Goal: Contribute content

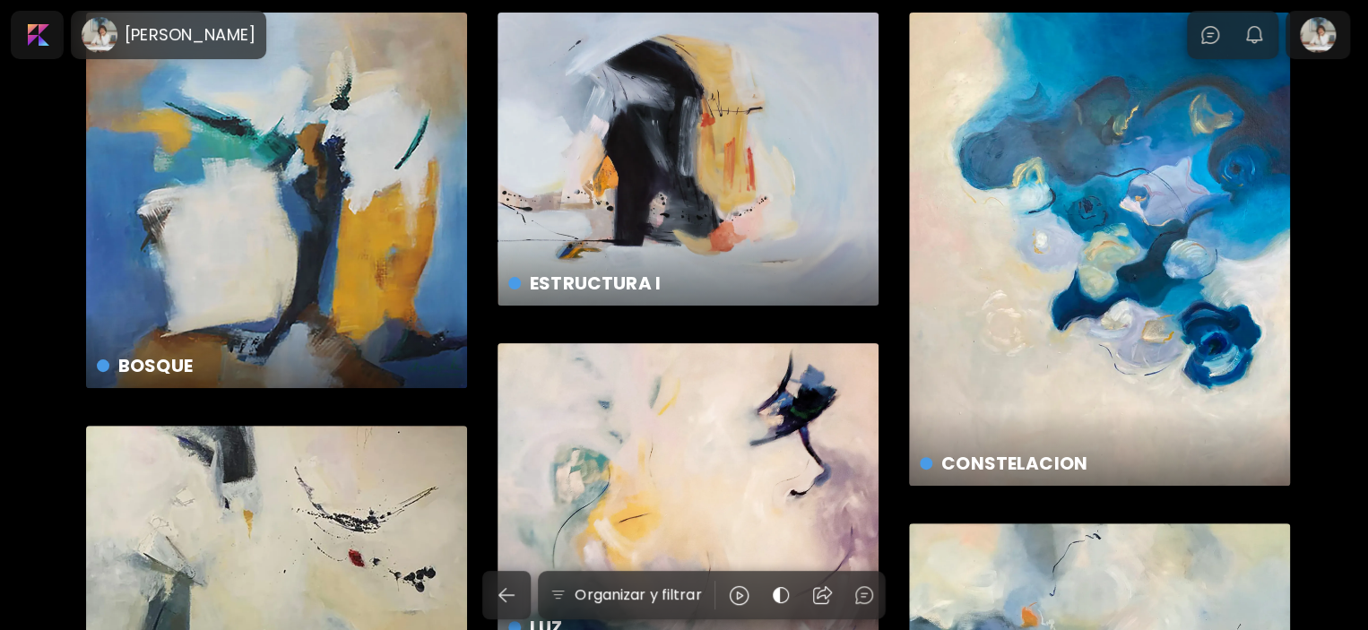
scroll to position [90, 0]
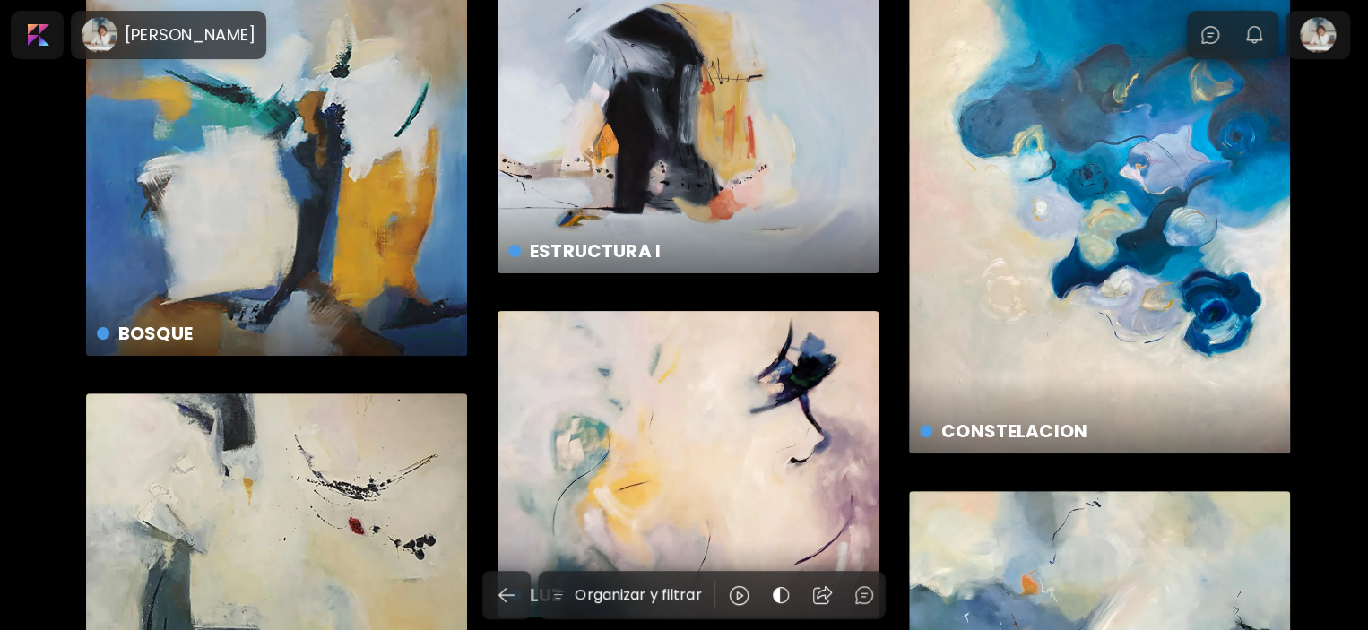
click at [713, 151] on div "ESTRUCTURA I € 1,796 | 90 x 70 cm" at bounding box center [687, 126] width 381 height 293
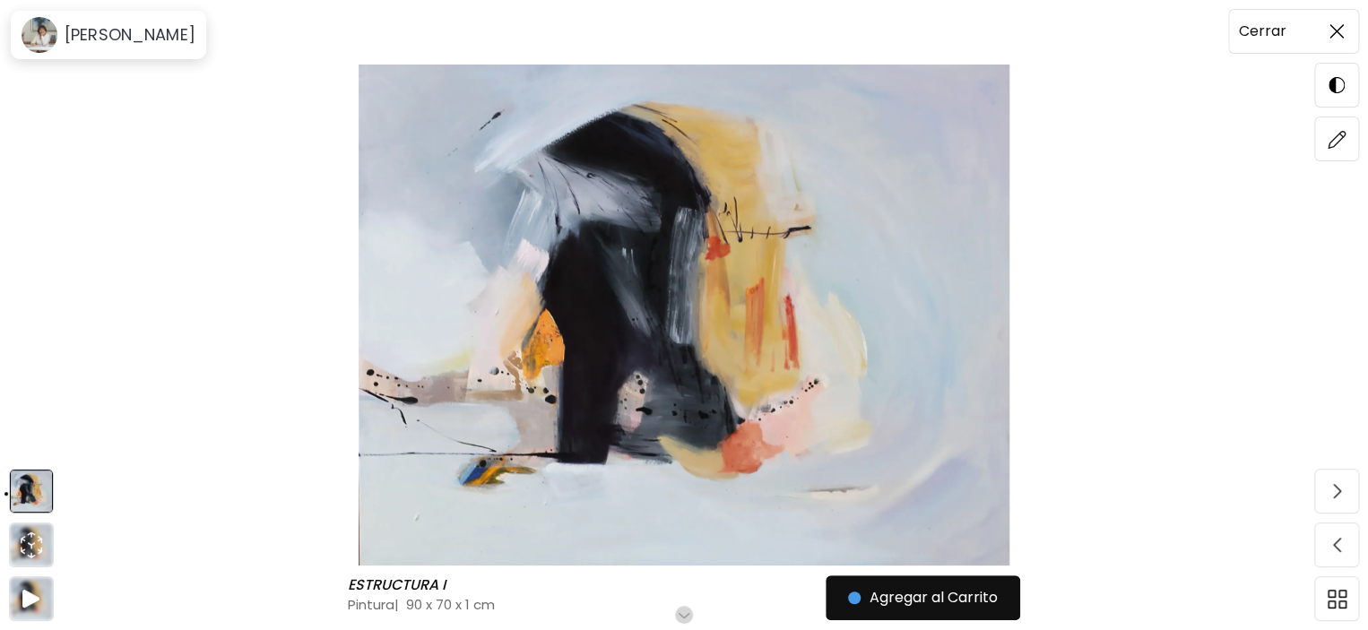
click at [1343, 39] on span at bounding box center [1337, 32] width 38 height 38
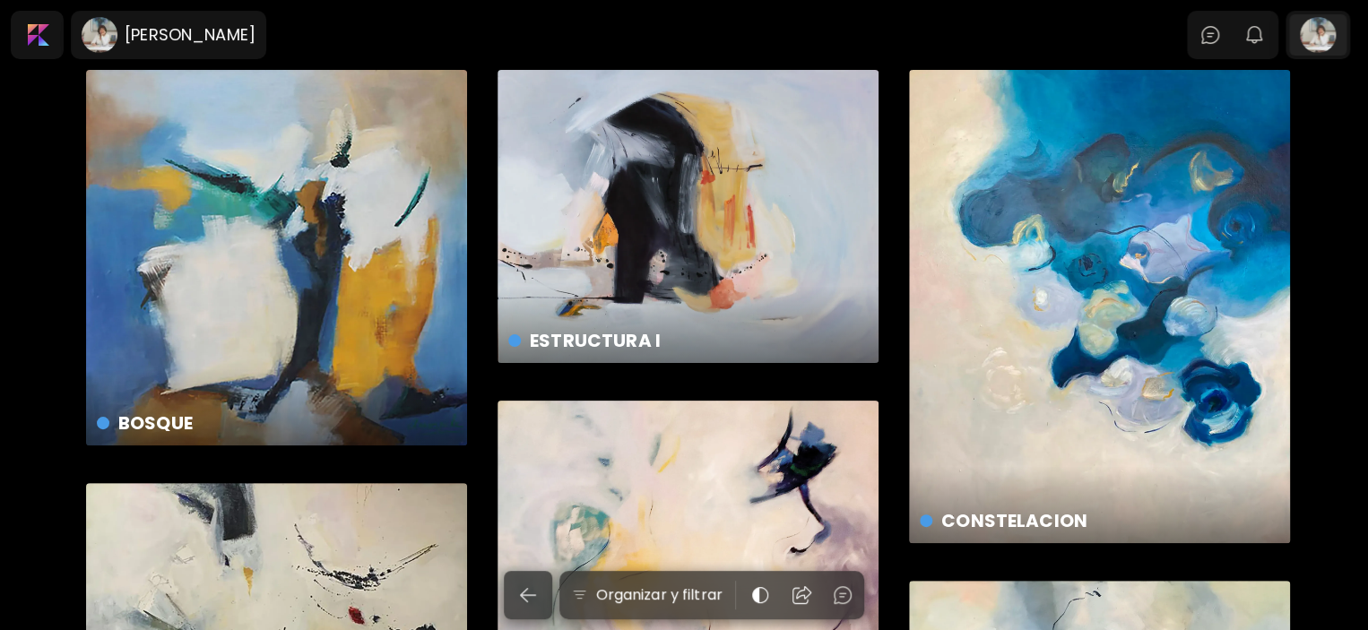
scroll to position [90, 0]
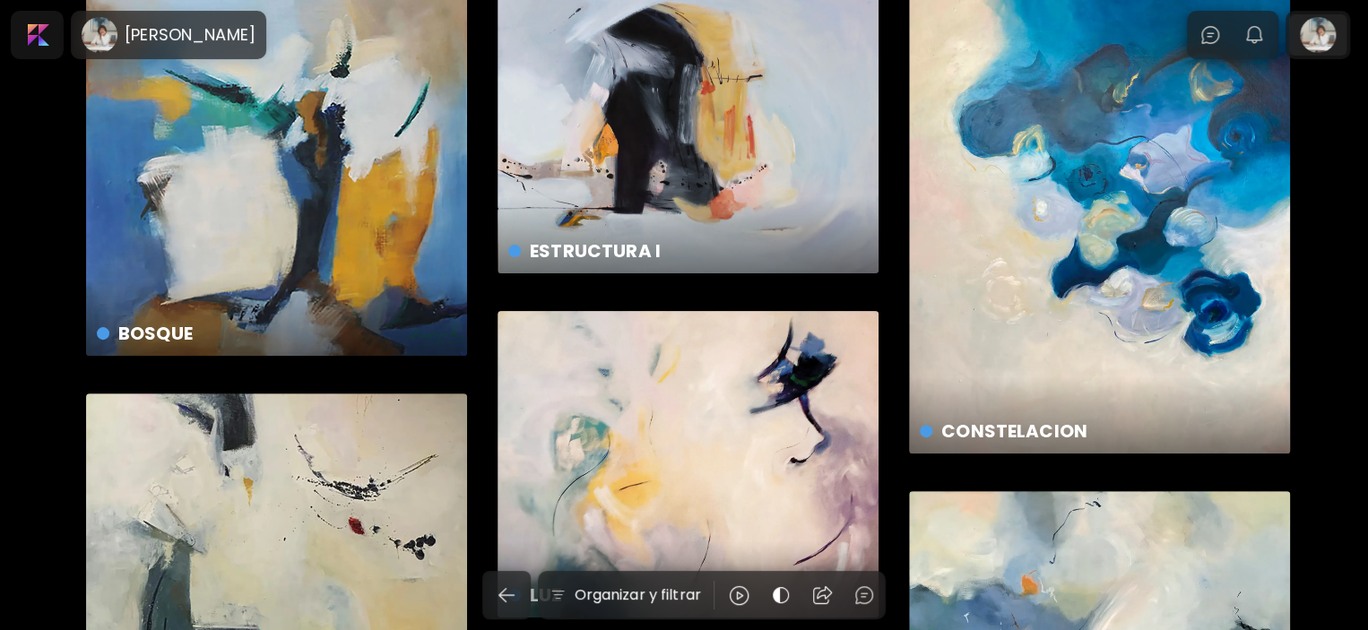
click at [1323, 49] on div at bounding box center [1317, 34] width 57 height 41
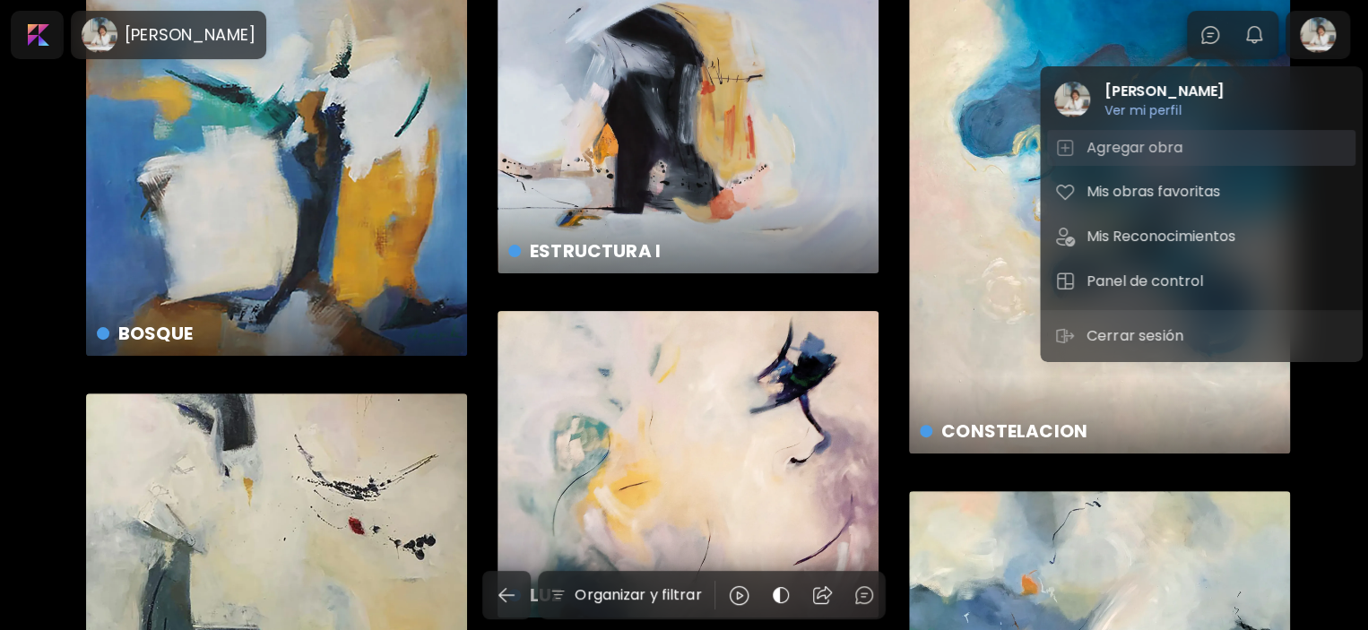
click at [1160, 149] on h5 "Agregar obra" at bounding box center [1136, 148] width 101 height 22
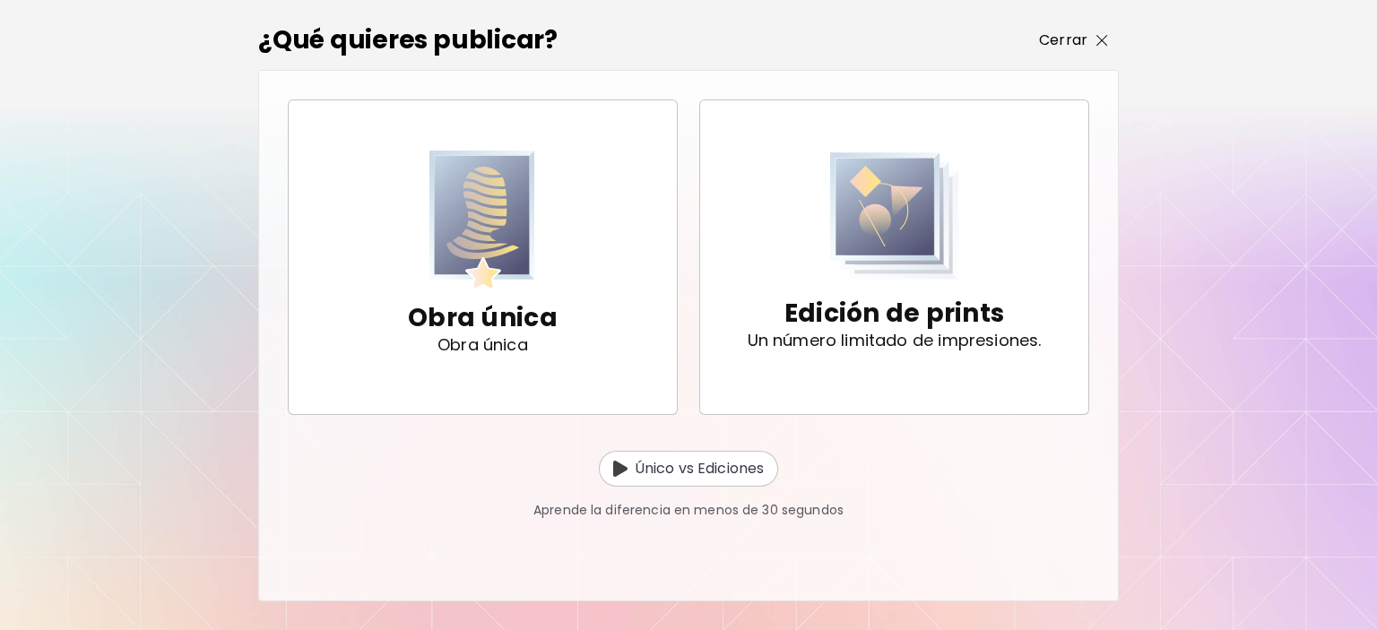
click at [1098, 39] on img "button" at bounding box center [1102, 41] width 12 height 12
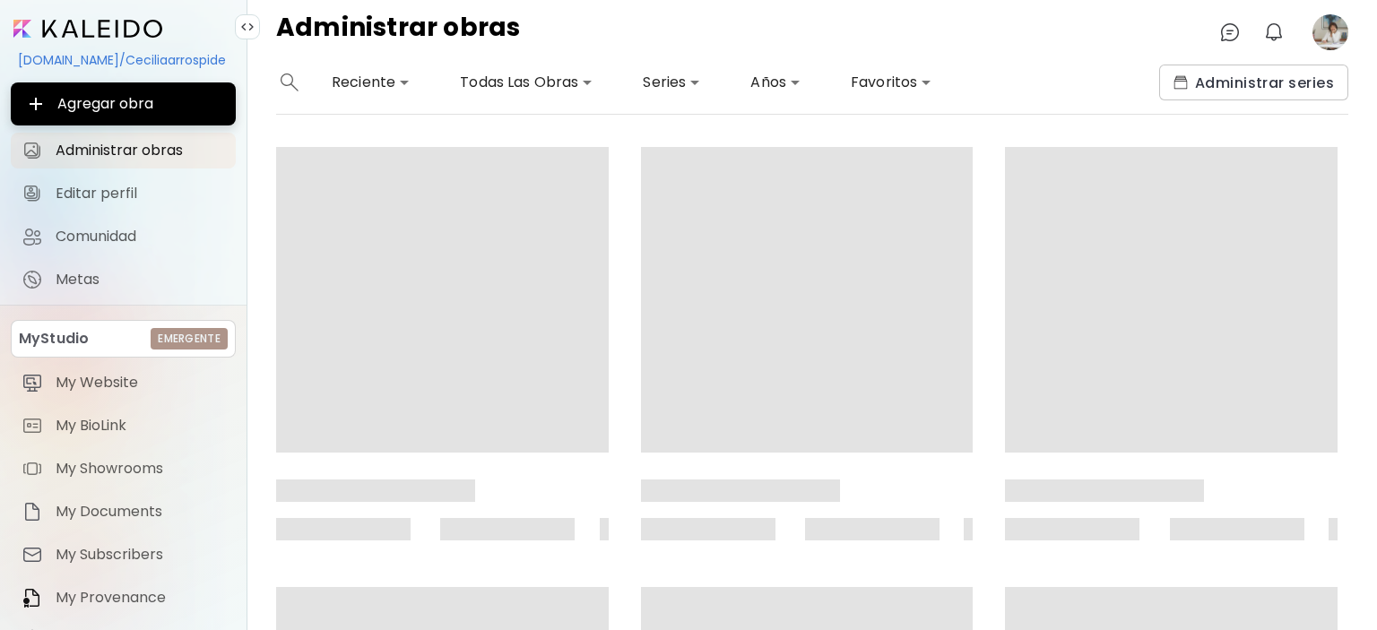
click at [1340, 36] on image at bounding box center [1330, 32] width 36 height 36
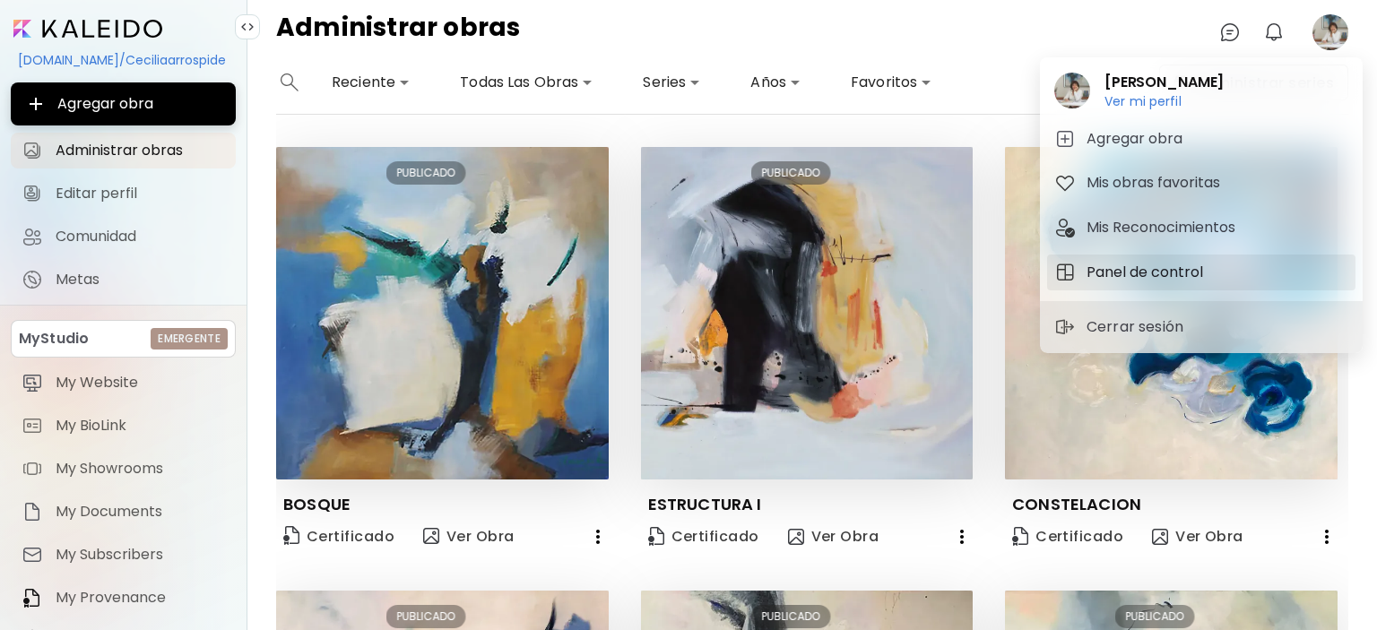
click at [1119, 277] on h5 "Panel de control" at bounding box center [1147, 273] width 122 height 22
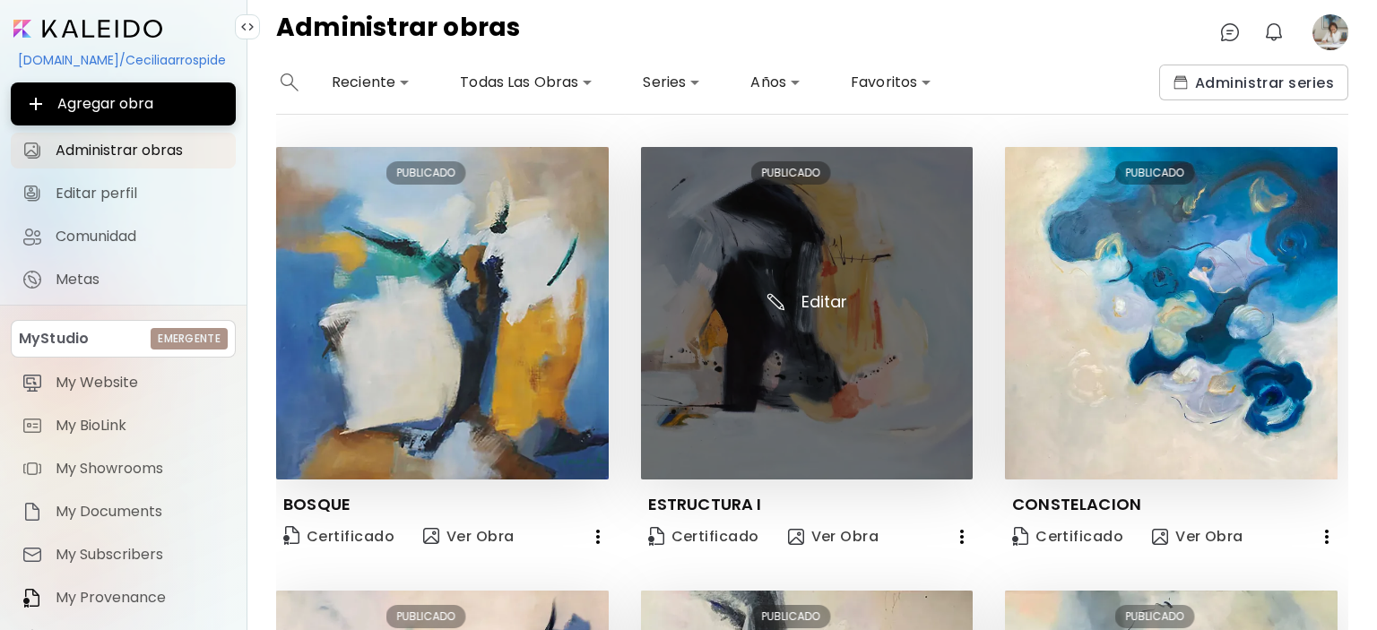
click at [857, 224] on img at bounding box center [807, 313] width 333 height 333
